Goal: Information Seeking & Learning: Learn about a topic

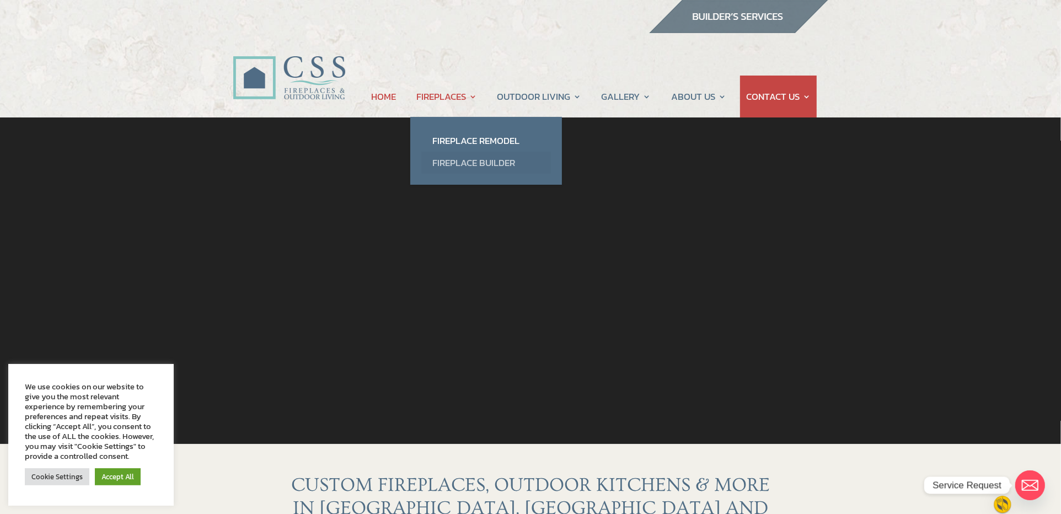
click at [453, 163] on link "Fireplace Builder" at bounding box center [486, 163] width 130 height 22
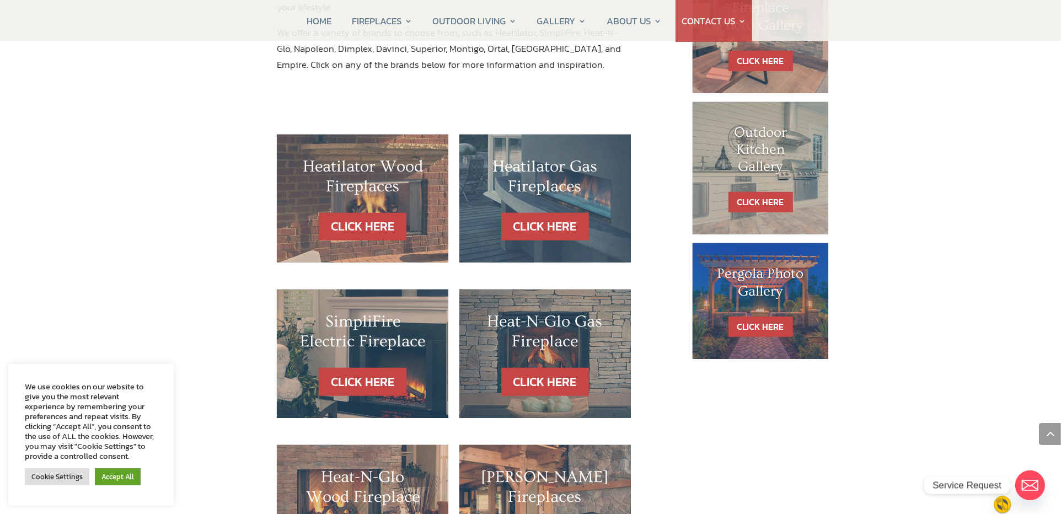
scroll to position [613, 0]
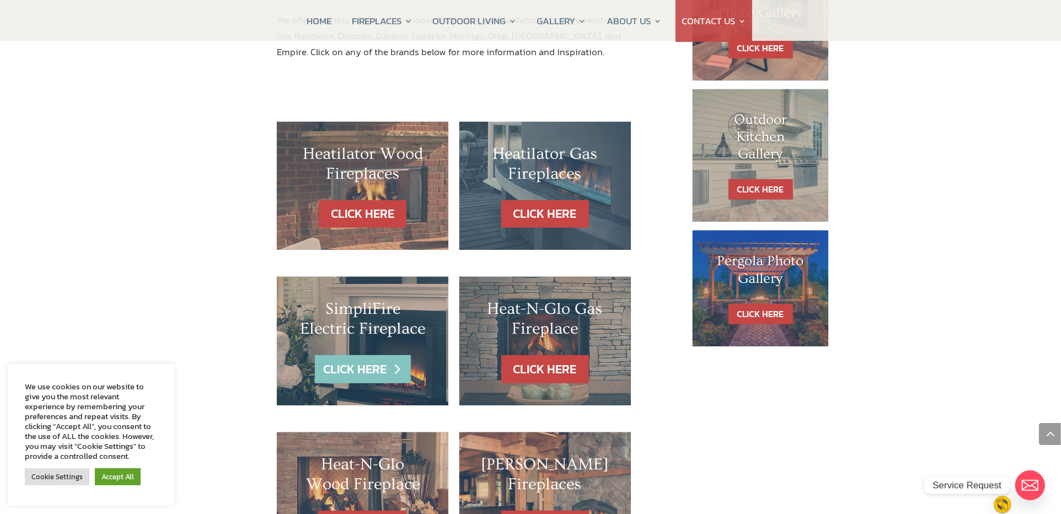
click at [376, 355] on link "CLICK HERE" at bounding box center [363, 369] width 96 height 28
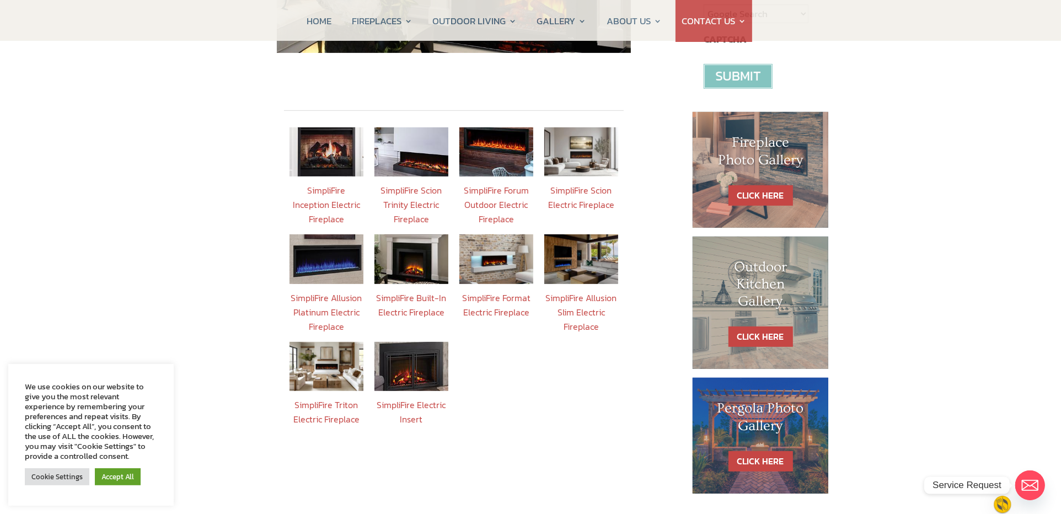
scroll to position [411, 0]
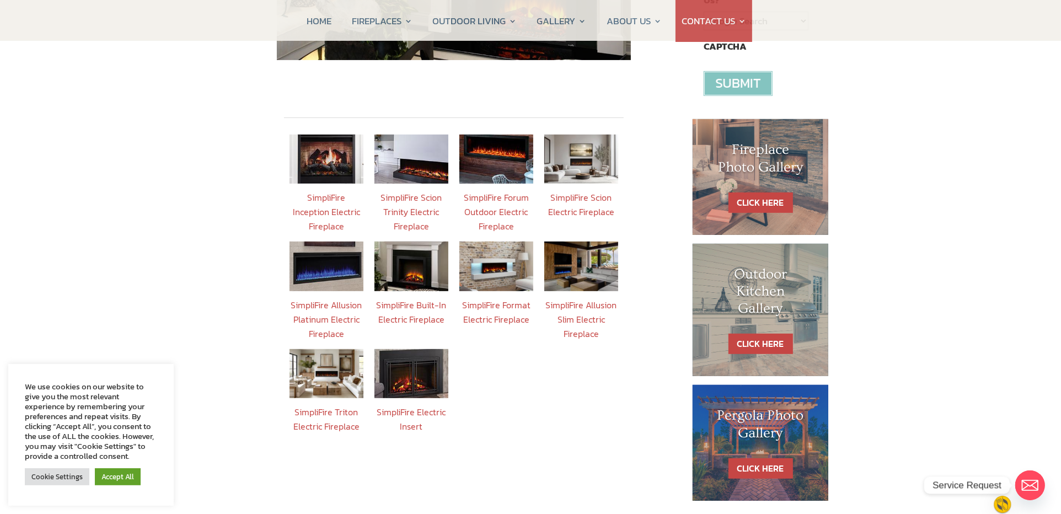
click at [334, 361] on img at bounding box center [327, 373] width 74 height 49
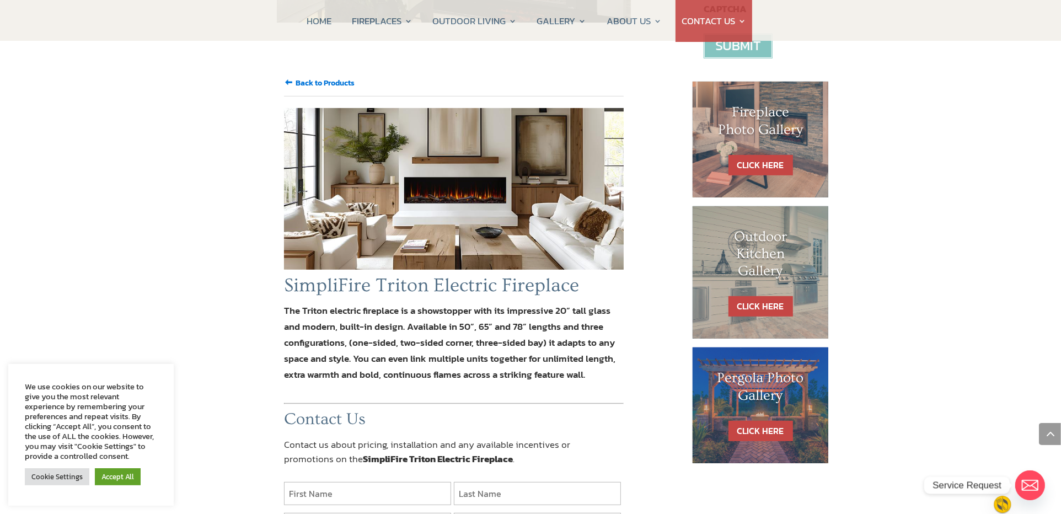
scroll to position [330, 0]
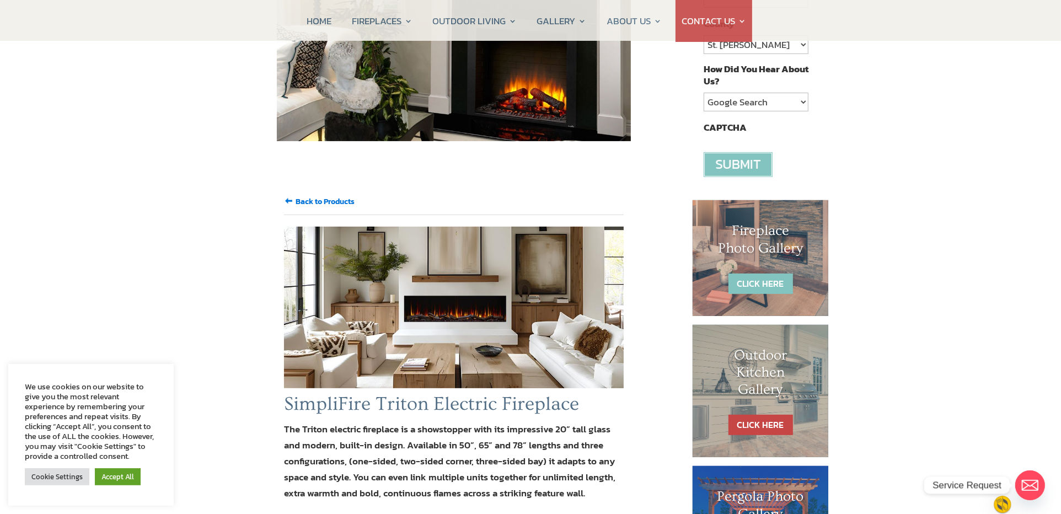
click at [767, 282] on link "CLICK HERE" at bounding box center [761, 284] width 65 height 20
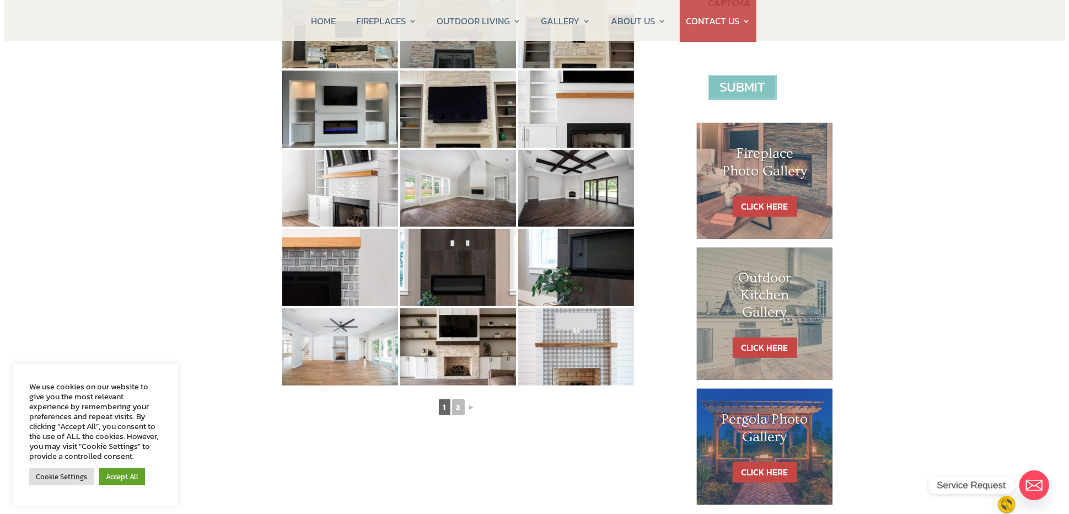
scroll to position [457, 0]
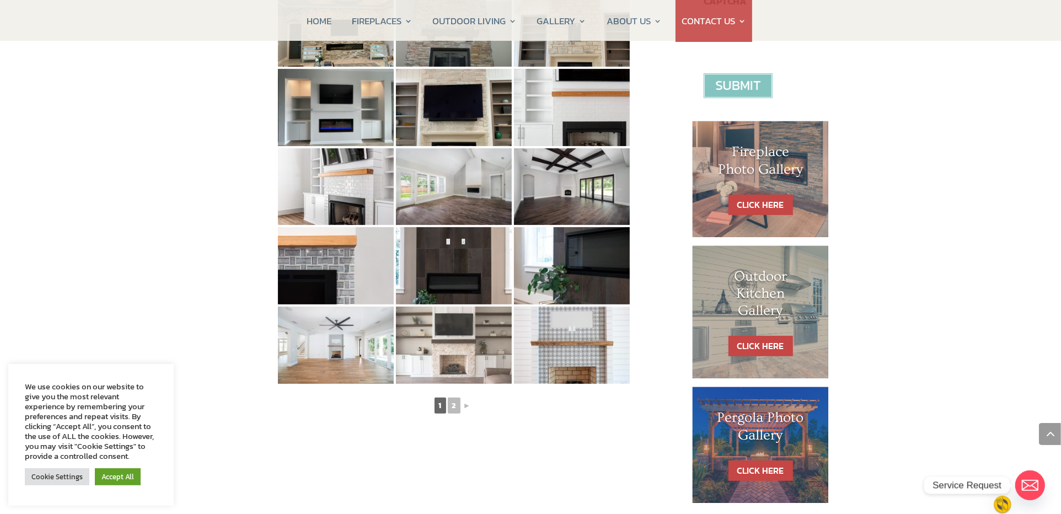
click at [463, 352] on img at bounding box center [454, 345] width 116 height 77
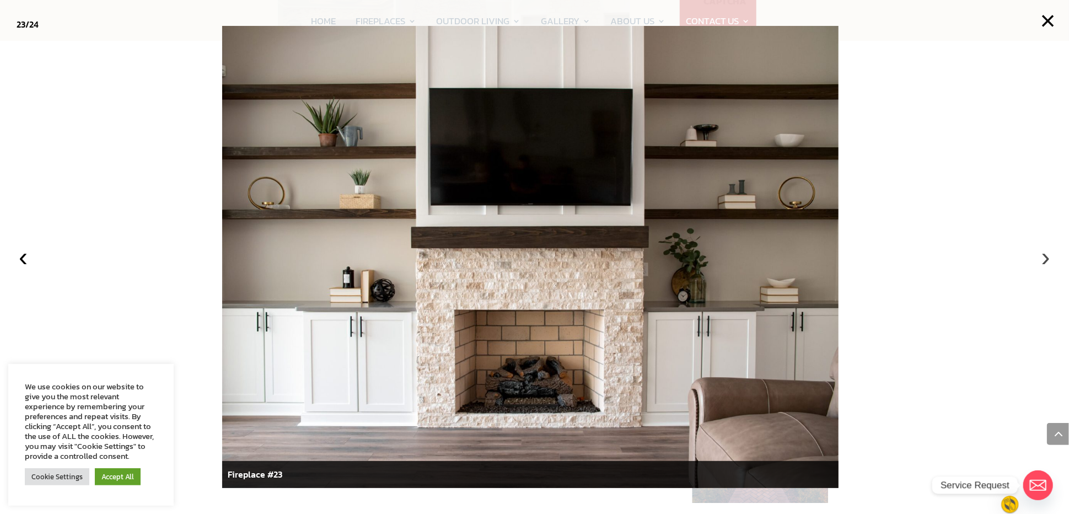
click at [1048, 260] on button "›" at bounding box center [1046, 257] width 24 height 24
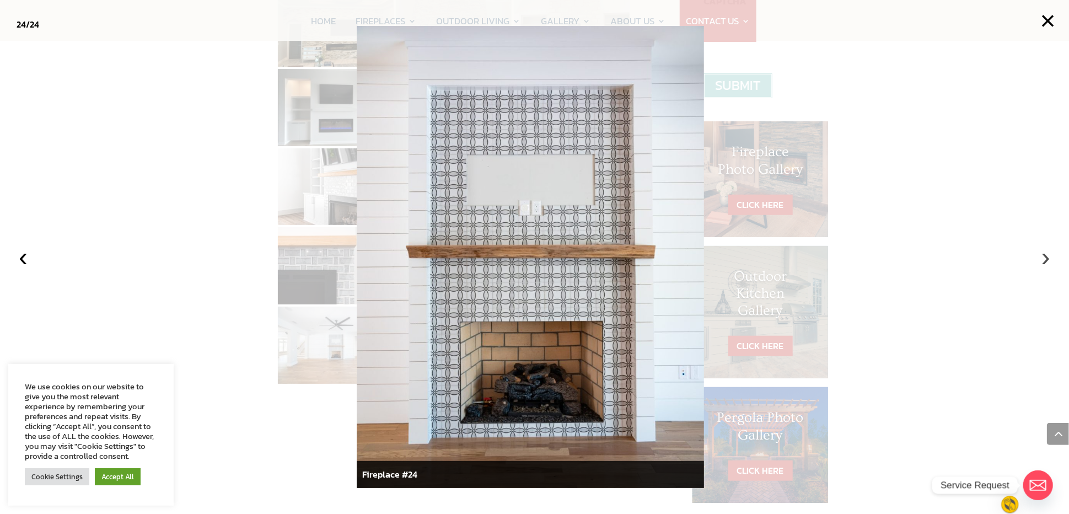
click at [1048, 260] on button "›" at bounding box center [1046, 257] width 24 height 24
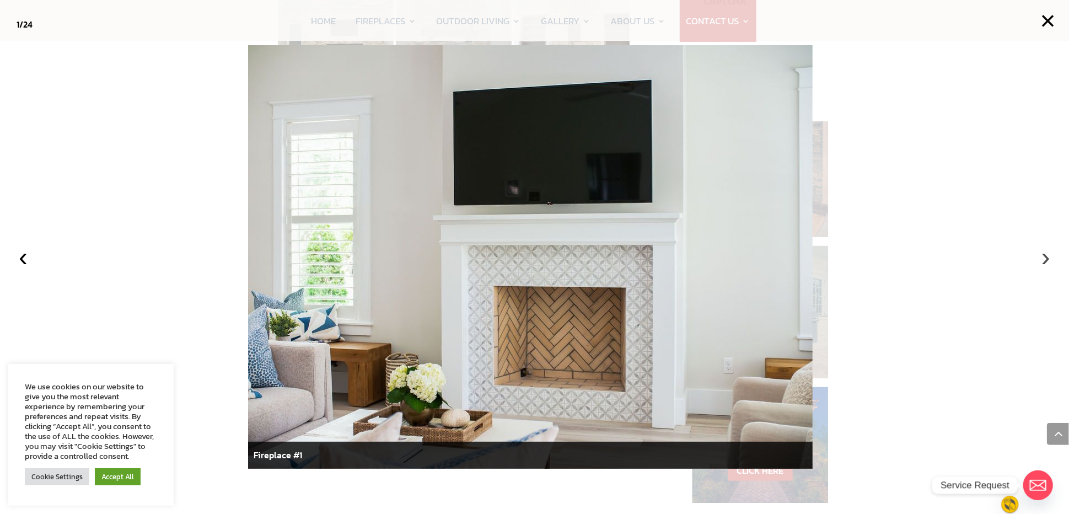
click at [1048, 260] on button "›" at bounding box center [1046, 257] width 24 height 24
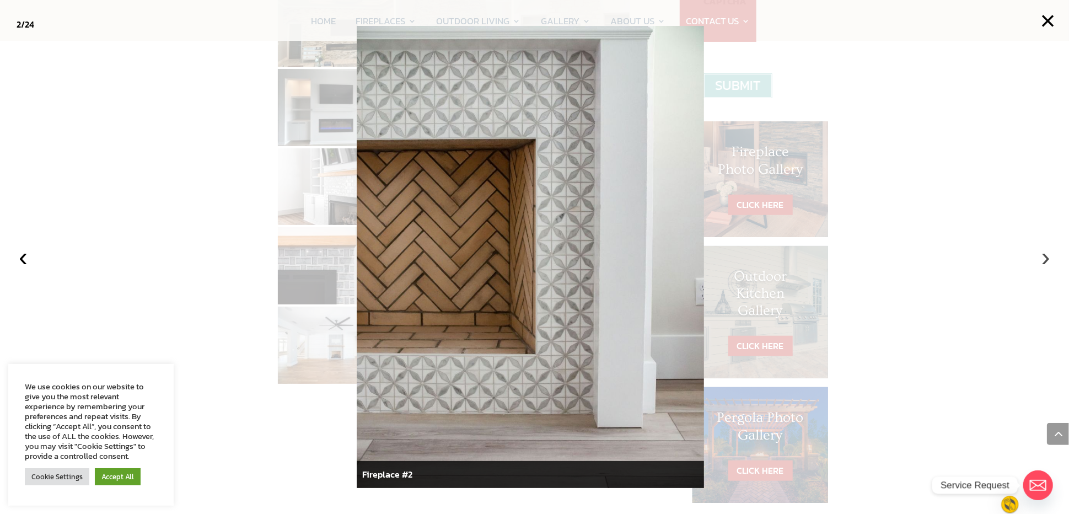
click at [1048, 260] on button "›" at bounding box center [1046, 257] width 24 height 24
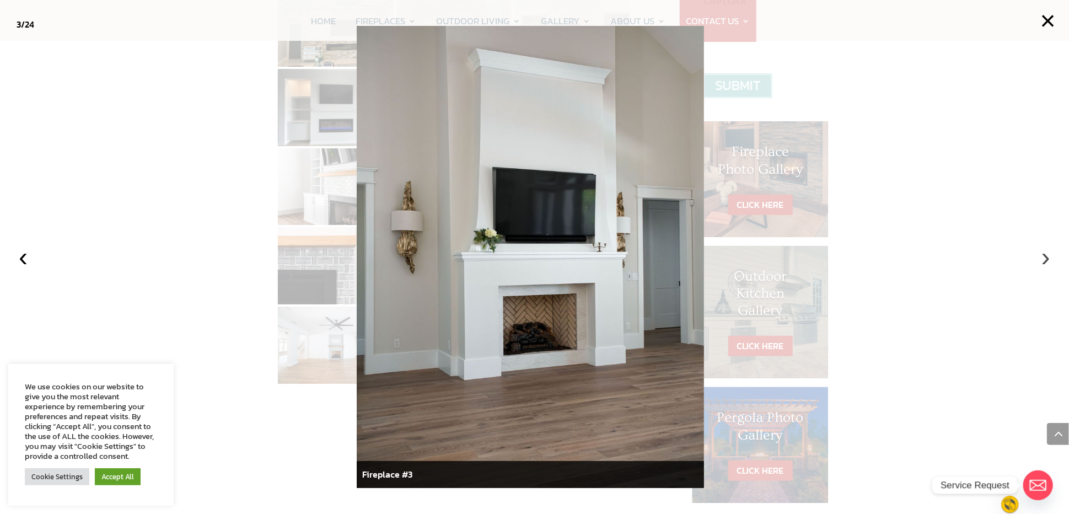
click at [1048, 260] on button "›" at bounding box center [1046, 257] width 24 height 24
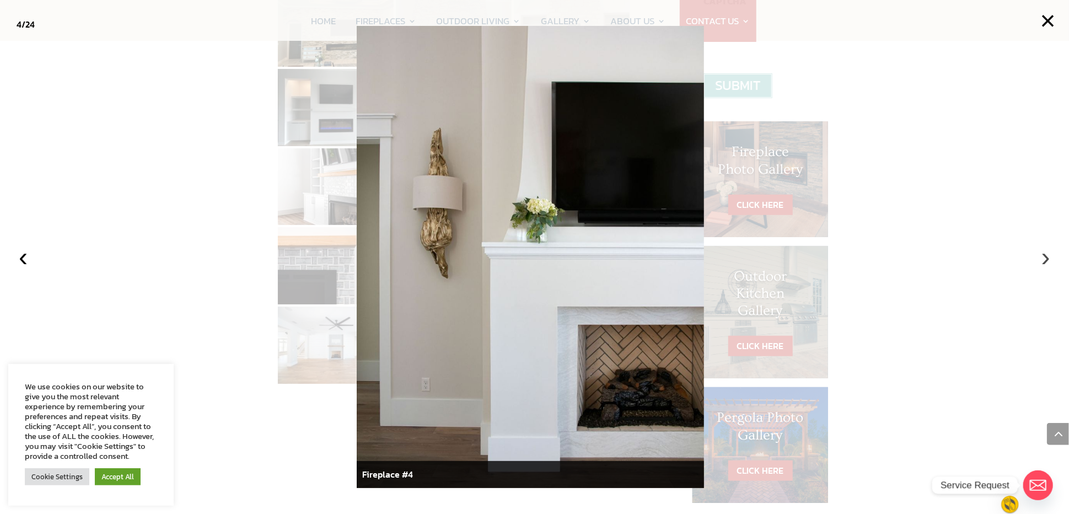
click at [1048, 260] on button "›" at bounding box center [1046, 257] width 24 height 24
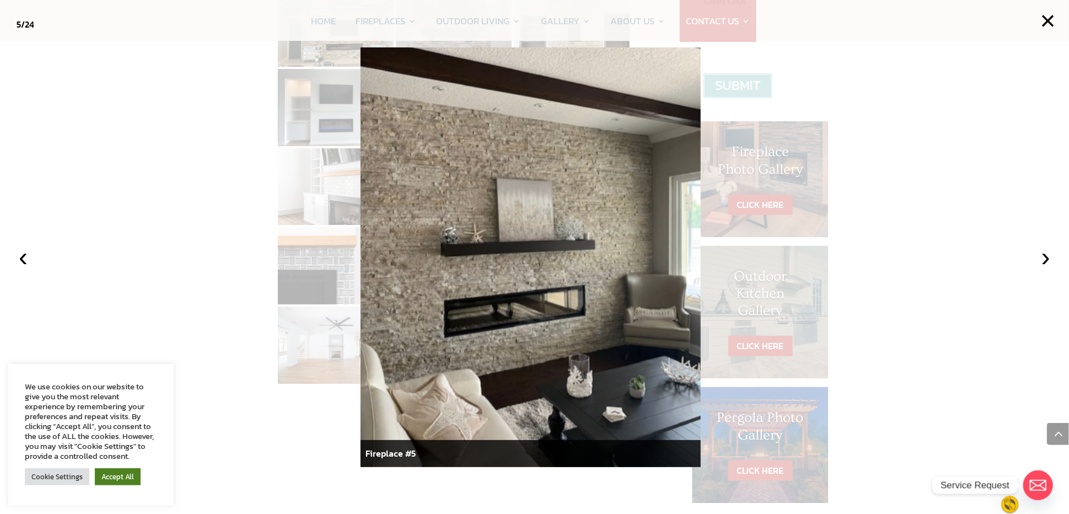
click at [111, 478] on link "Accept All" at bounding box center [118, 476] width 46 height 17
